Goal: Navigation & Orientation: Find specific page/section

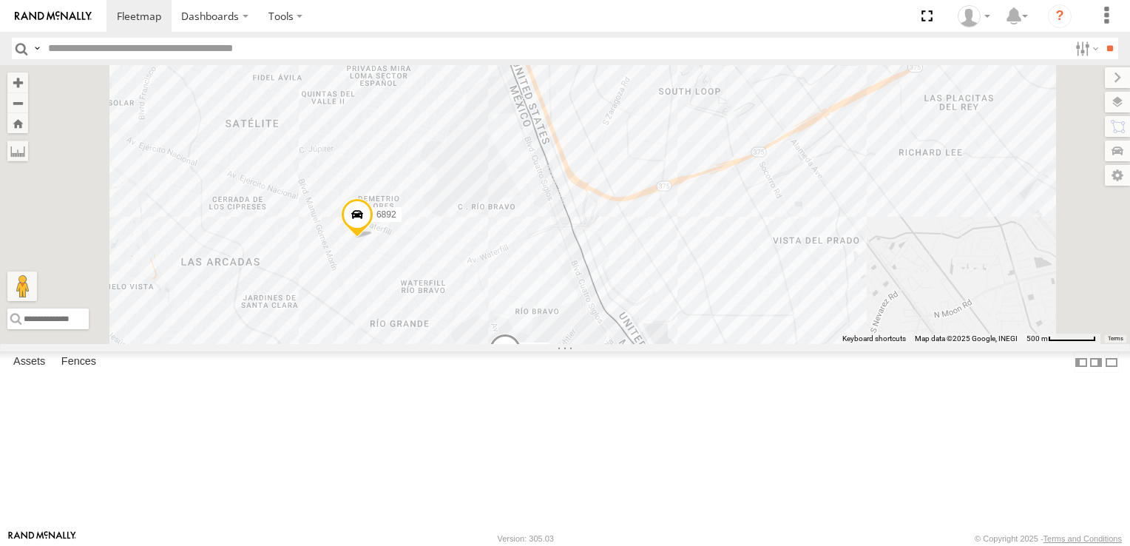
click at [794, 344] on div "8662 6892 460" at bounding box center [565, 204] width 1130 height 279
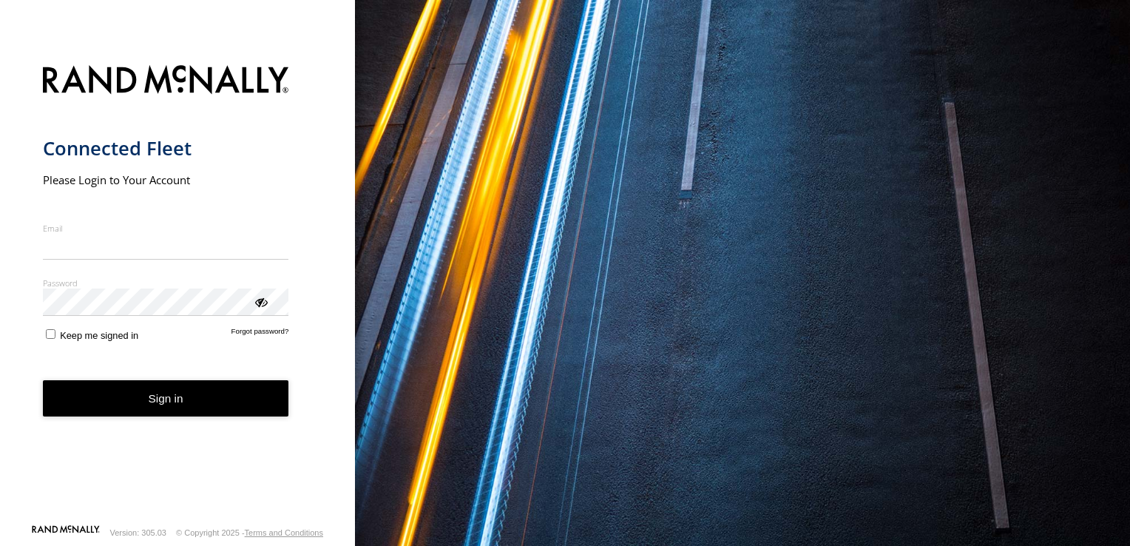
type input "**********"
click at [170, 413] on button "Sign in" at bounding box center [166, 398] width 246 height 36
